Goal: Task Accomplishment & Management: Complete application form

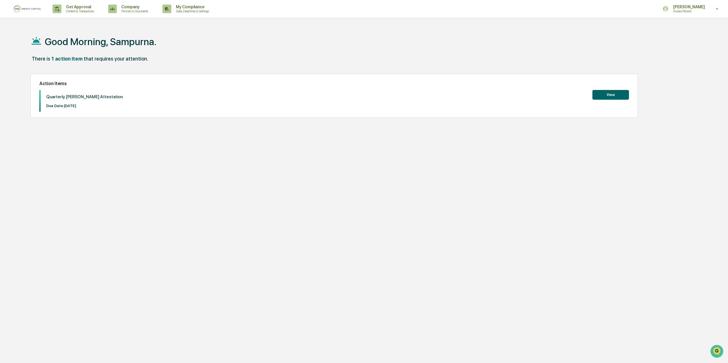
click at [589, 95] on div "Quarterly [PERSON_NAME] Attestation Due Date: [DATE] View" at bounding box center [334, 101] width 590 height 22
click at [597, 97] on button "View" at bounding box center [610, 95] width 37 height 10
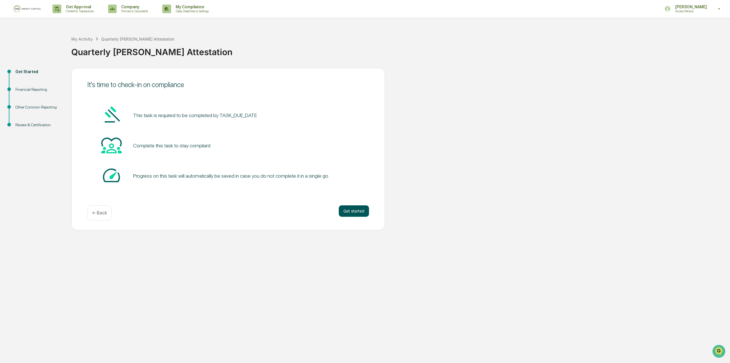
click at [347, 211] on button "Get started" at bounding box center [354, 210] width 30 height 11
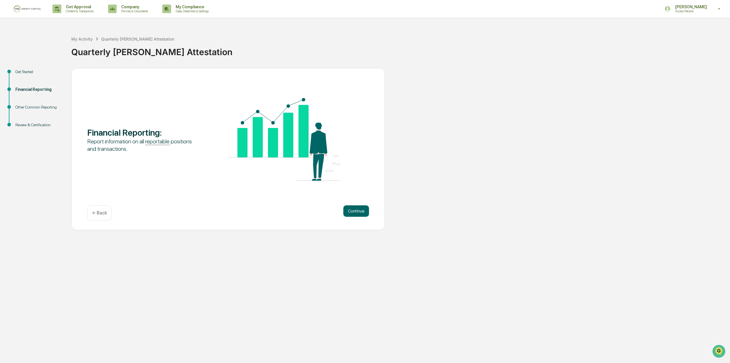
click at [347, 211] on button "Continue" at bounding box center [357, 210] width 26 height 11
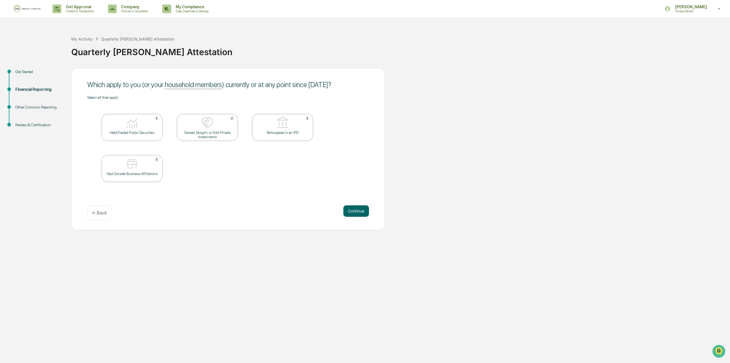
click at [146, 128] on div at bounding box center [132, 123] width 57 height 15
click at [356, 210] on button "Continue" at bounding box center [357, 210] width 26 height 11
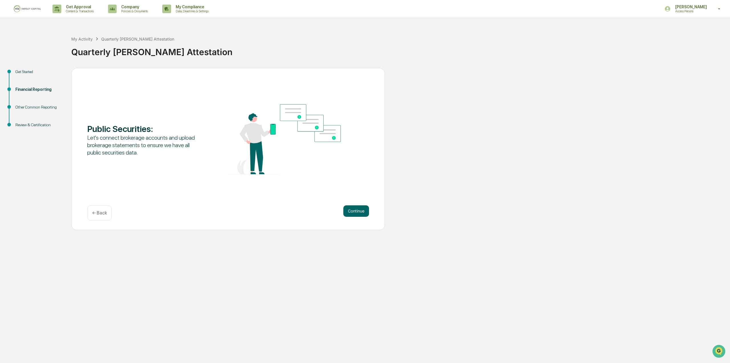
click at [356, 210] on button "Continue" at bounding box center [357, 210] width 26 height 11
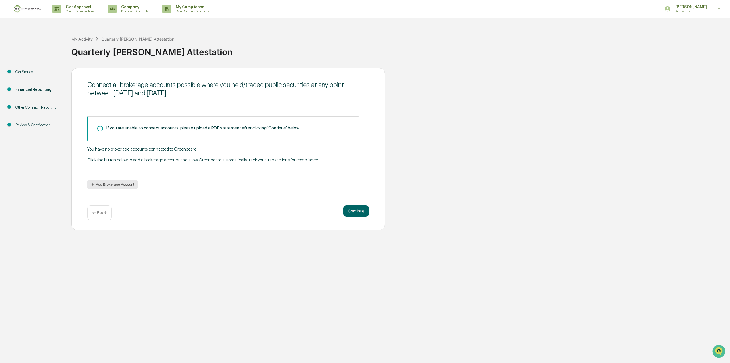
click at [123, 182] on button "Add Brokerage Account" at bounding box center [112, 184] width 51 height 9
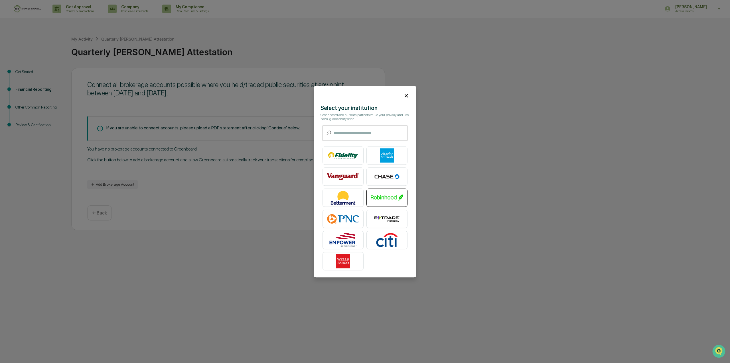
click at [401, 195] on img at bounding box center [387, 197] width 33 height 14
click at [405, 95] on icon at bounding box center [406, 95] width 3 height 3
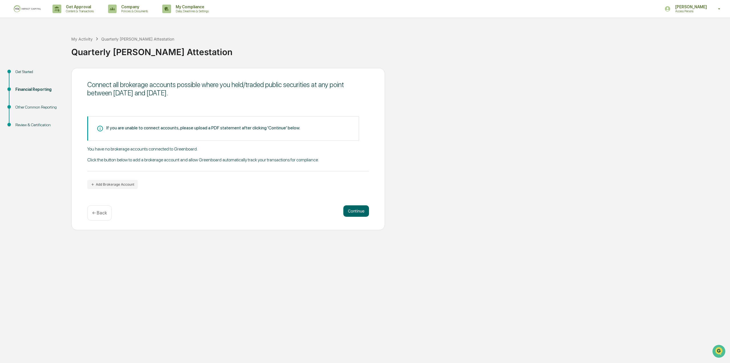
click at [100, 215] on p "← Back" at bounding box center [99, 212] width 15 height 5
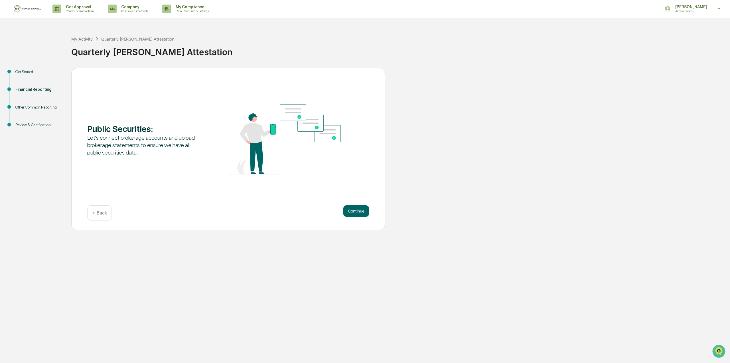
click at [100, 215] on p "← Back" at bounding box center [99, 212] width 15 height 5
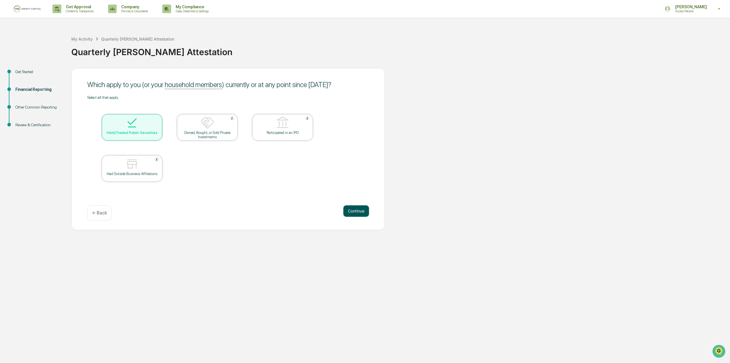
click at [358, 207] on button "Continue" at bounding box center [357, 210] width 26 height 11
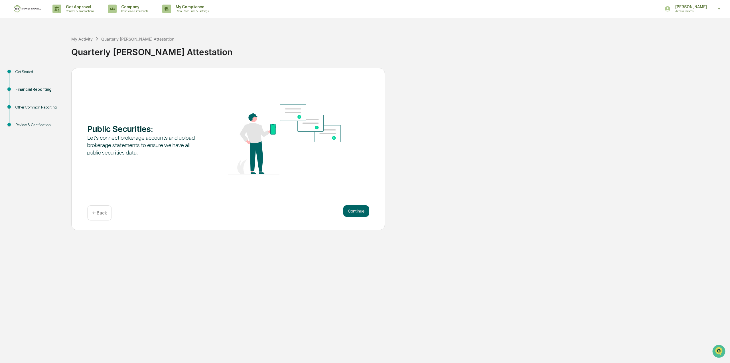
click at [102, 213] on p "← Back" at bounding box center [99, 212] width 15 height 5
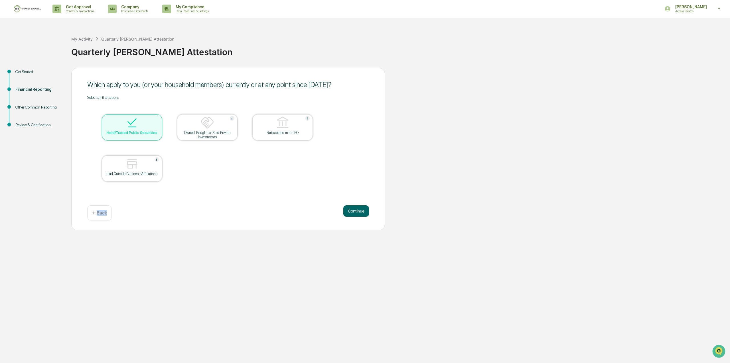
click at [102, 213] on p "← Back" at bounding box center [99, 212] width 15 height 5
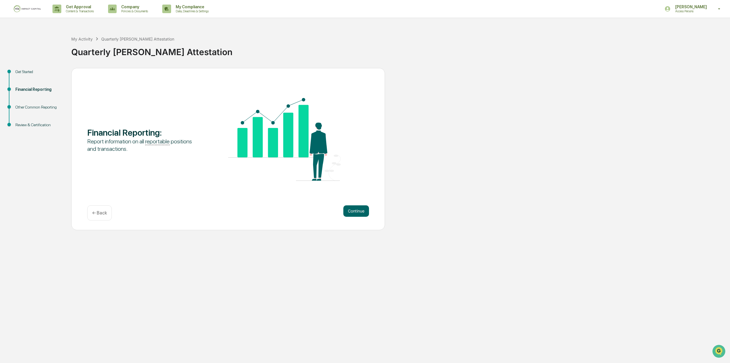
click at [102, 213] on p "← Back" at bounding box center [99, 212] width 15 height 5
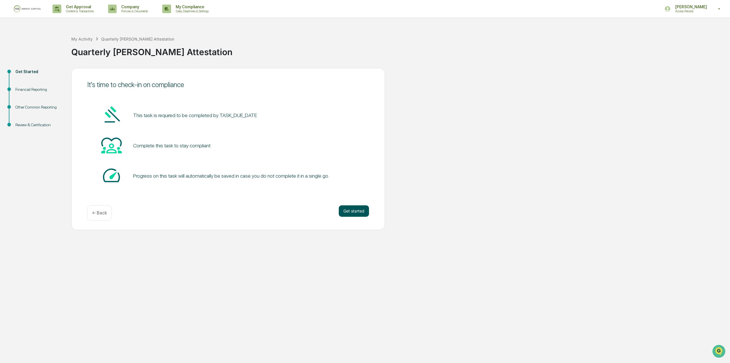
click at [365, 208] on button "Get started" at bounding box center [354, 210] width 30 height 11
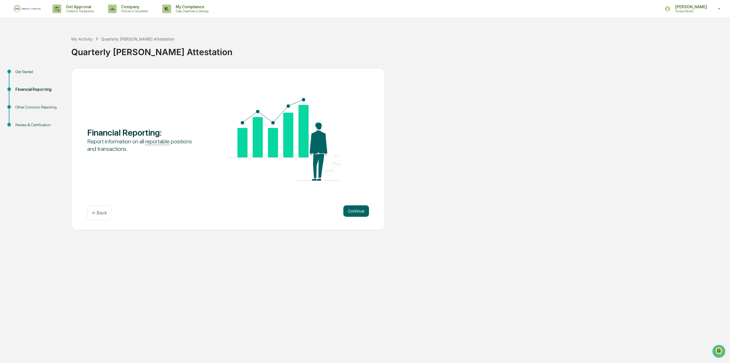
click at [365, 208] on button "Continue" at bounding box center [357, 210] width 26 height 11
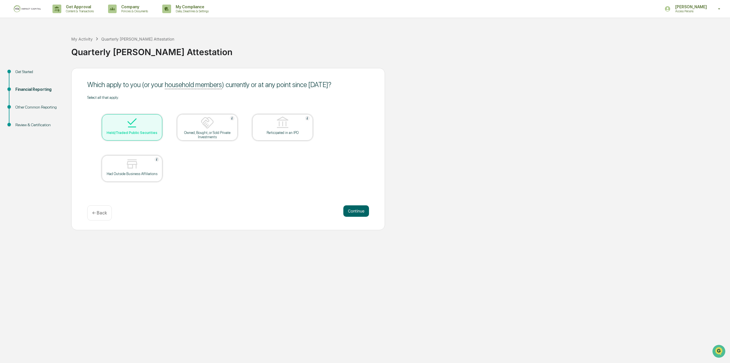
click at [365, 208] on button "Continue" at bounding box center [357, 210] width 26 height 11
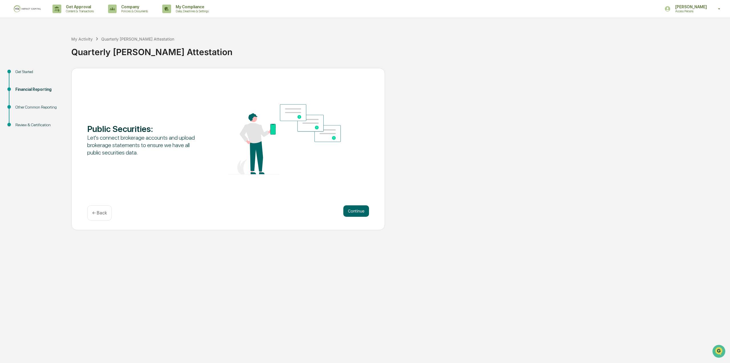
click at [365, 208] on button "Continue" at bounding box center [357, 210] width 26 height 11
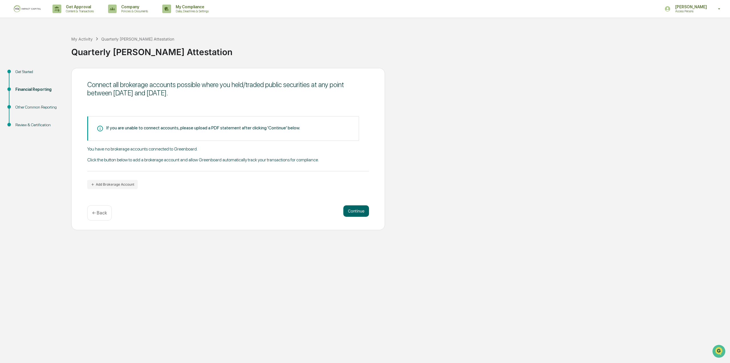
click at [365, 208] on button "Continue" at bounding box center [357, 210] width 26 height 11
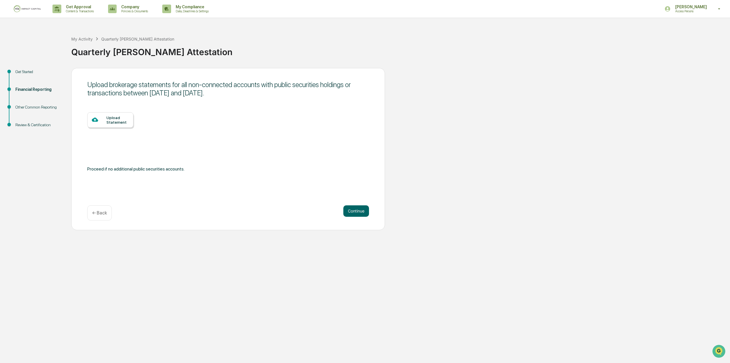
click at [24, 71] on div "Get Started" at bounding box center [38, 72] width 47 height 6
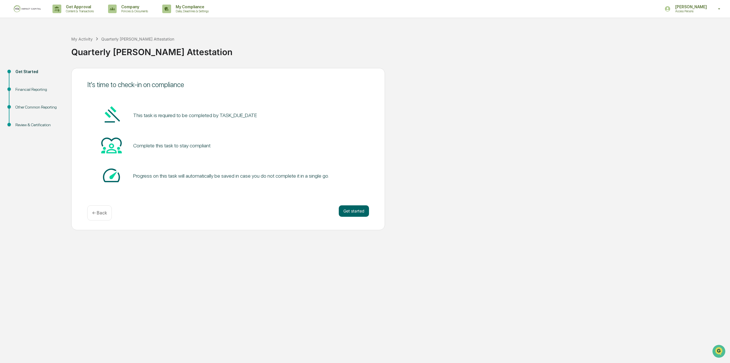
click at [28, 90] on div "Financial Reporting" at bounding box center [38, 89] width 47 height 6
click at [362, 209] on button "Get started" at bounding box center [354, 210] width 30 height 11
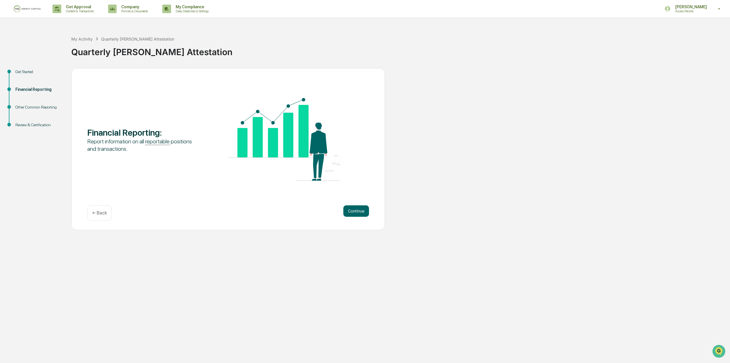
click at [362, 209] on button "Continue" at bounding box center [357, 210] width 26 height 11
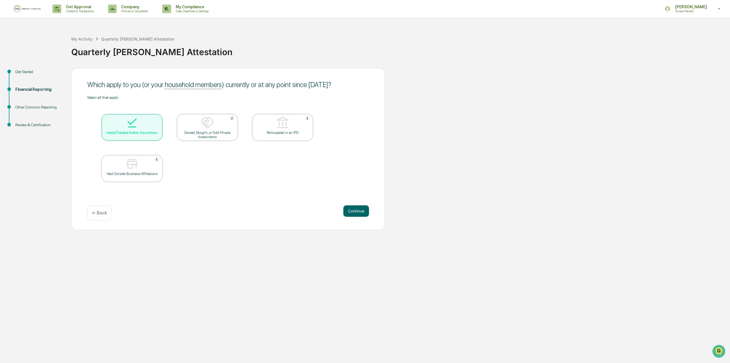
click at [362, 209] on button "Continue" at bounding box center [357, 210] width 26 height 11
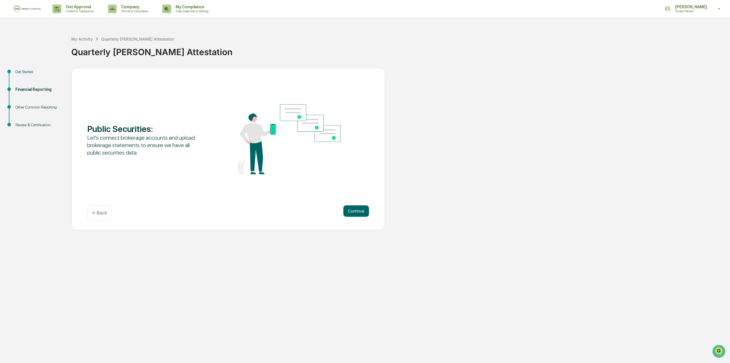
click at [362, 209] on button "Continue" at bounding box center [357, 210] width 26 height 11
